Goal: Check status

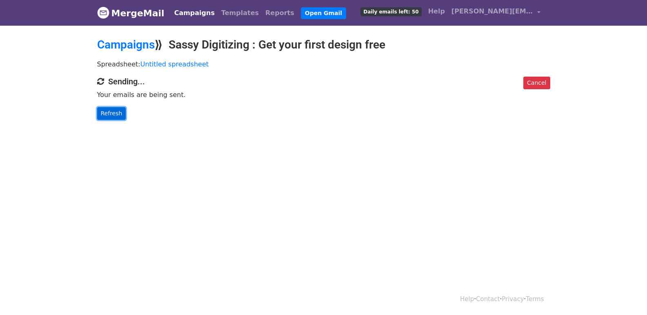
click at [112, 113] on link "Refresh" at bounding box center [111, 113] width 29 height 13
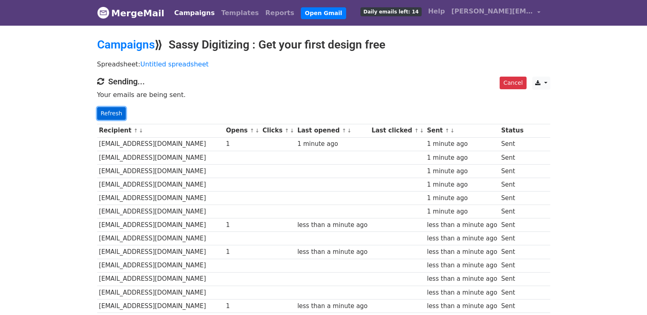
click at [108, 113] on link "Refresh" at bounding box center [111, 113] width 29 height 13
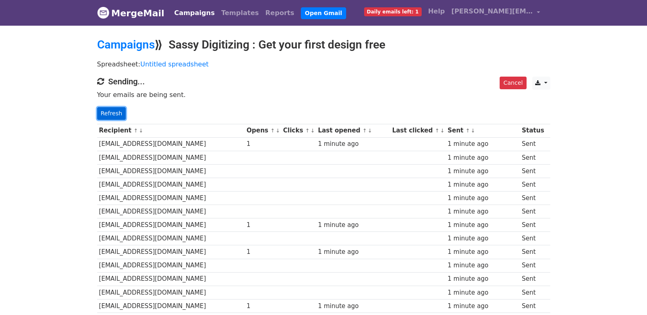
click at [118, 111] on link "Refresh" at bounding box center [111, 113] width 29 height 13
